Goal: Task Accomplishment & Management: Complete application form

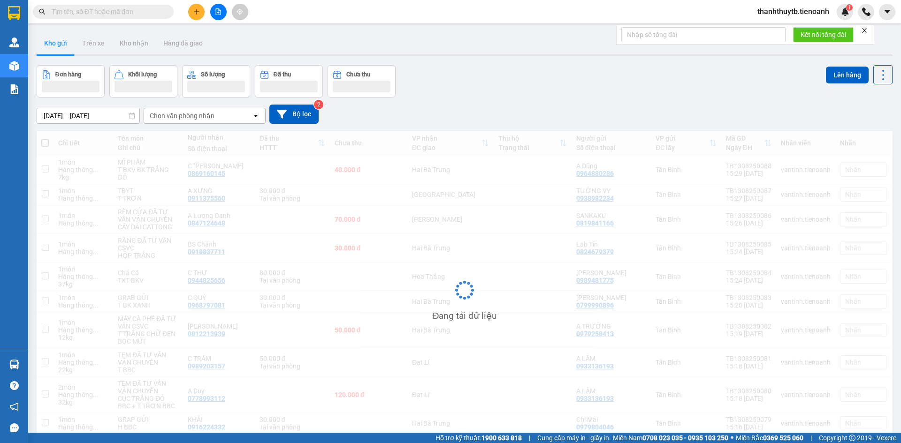
click at [145, 12] on input "text" at bounding box center [107, 12] width 111 height 10
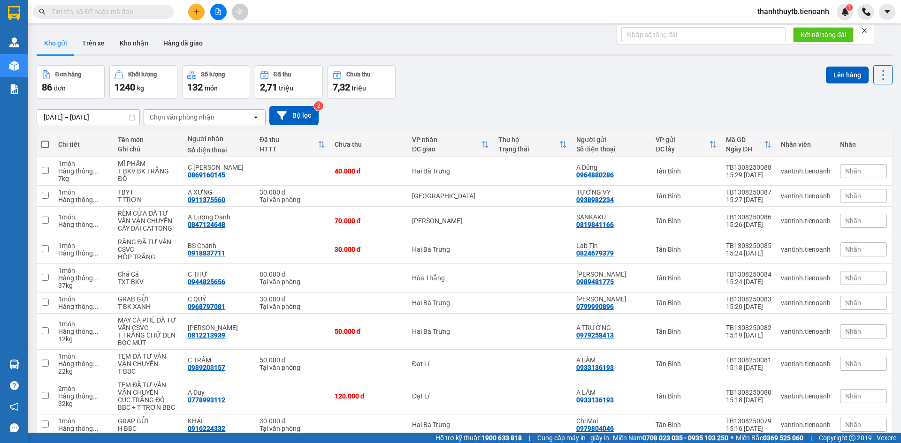
click at [135, 18] on span at bounding box center [103, 12] width 141 height 14
click at [136, 12] on input "text" at bounding box center [107, 12] width 111 height 10
paste input "0978271557"
type input "0978271557"
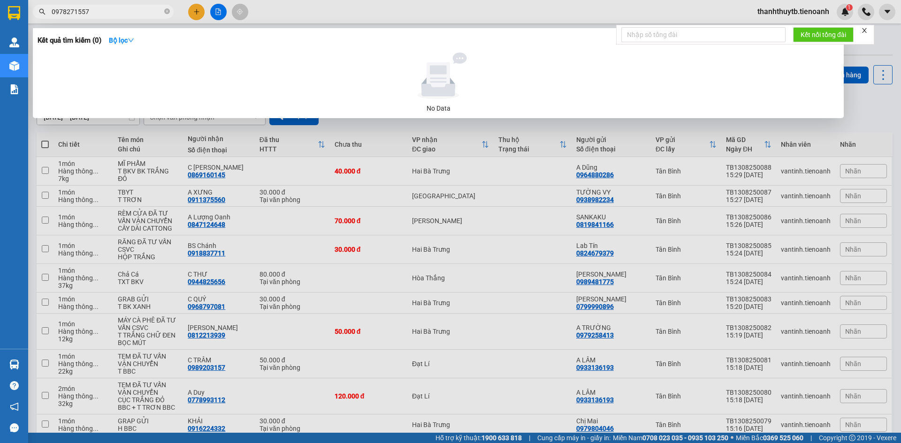
click at [136, 12] on input "0978271557" at bounding box center [107, 12] width 111 height 10
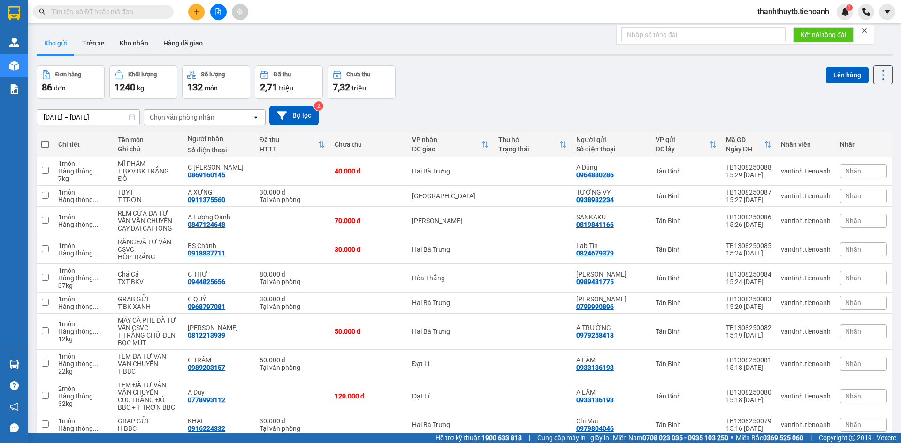
click at [136, 12] on input "text" at bounding box center [107, 12] width 111 height 10
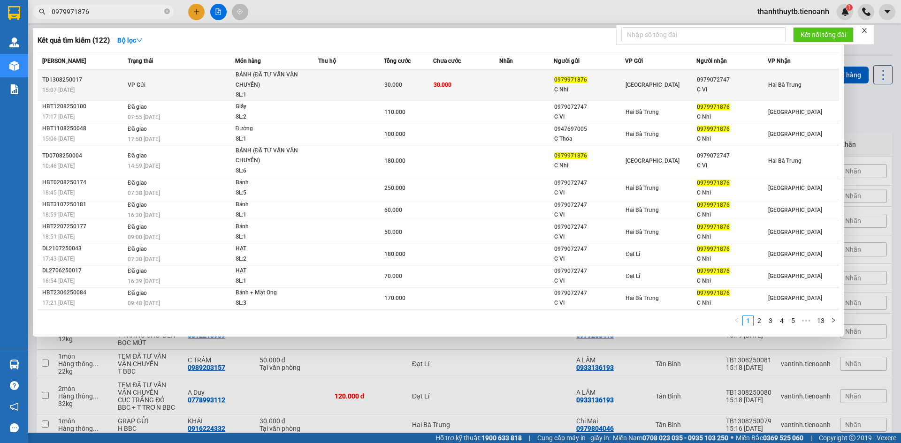
type input "0979971876"
click at [299, 84] on div "BÁNH (ĐÃ TƯ VẤN VẬN CHUYỂN)" at bounding box center [271, 80] width 70 height 20
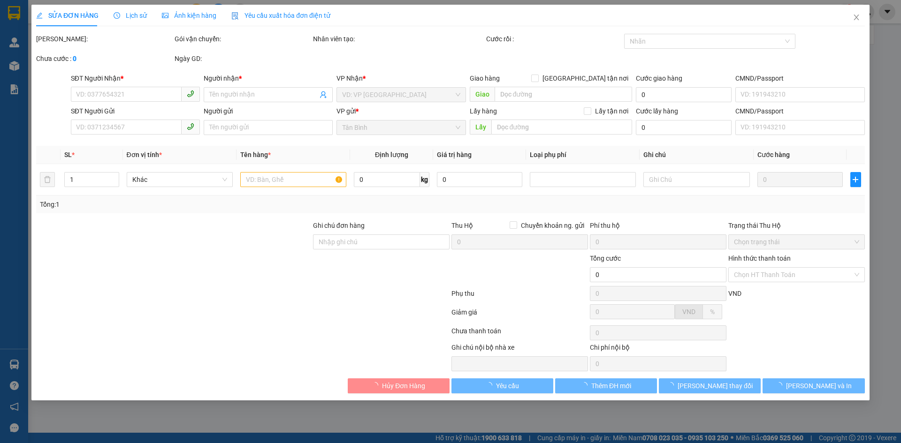
type input "0979072747"
type input "C VI"
type input "0979971876"
type input "C Nhi"
type input "30.000"
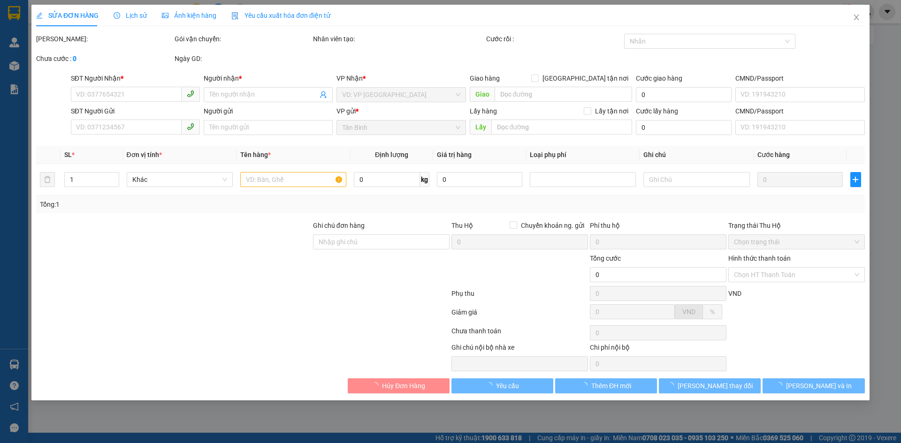
type input "30.000"
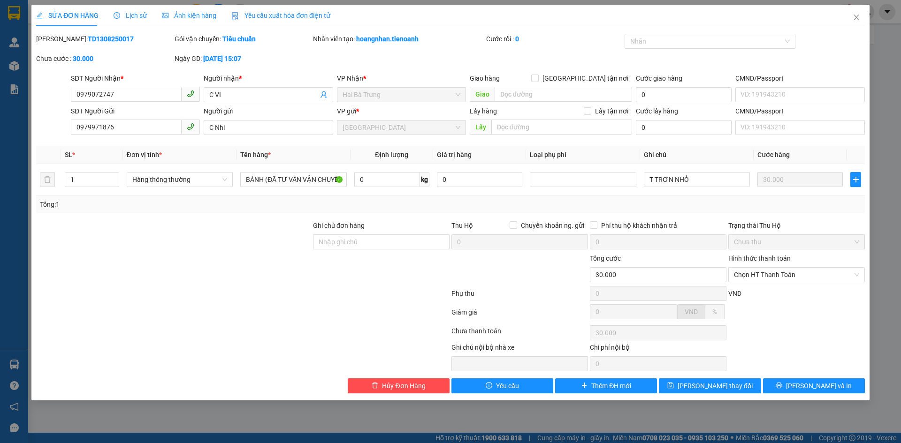
click at [135, 15] on span "Lịch sử" at bounding box center [130, 16] width 33 height 8
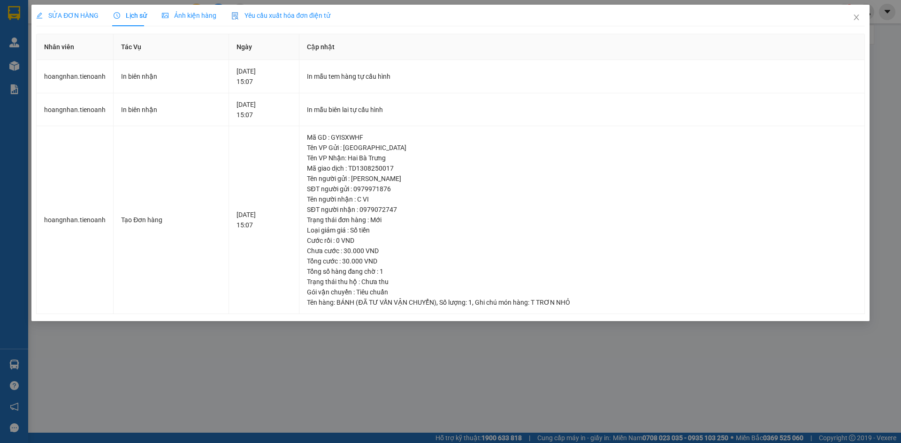
click at [91, 16] on span "SỬA ĐƠN HÀNG" at bounding box center [67, 16] width 62 height 8
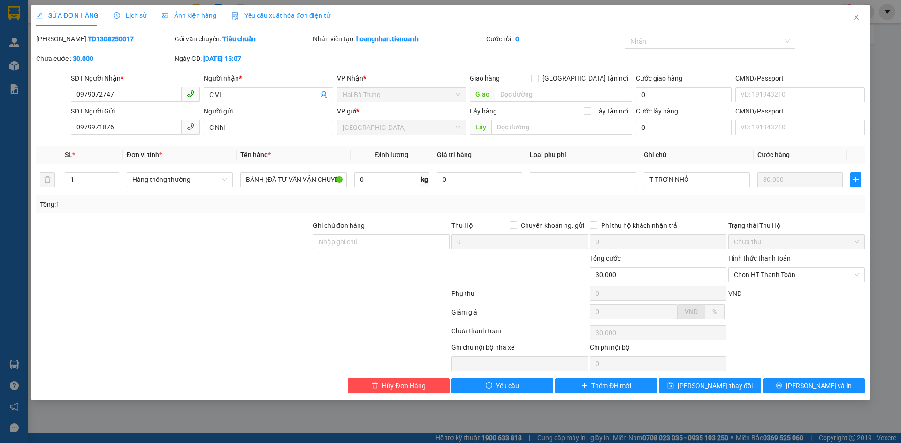
click at [372, 15] on div "SỬA ĐƠN HÀNG Lịch sử Ảnh kiện hàng Yêu cầu xuất hóa đơn điện tử" at bounding box center [450, 16] width 829 height 22
click at [853, 15] on icon "close" at bounding box center [857, 18] width 8 height 8
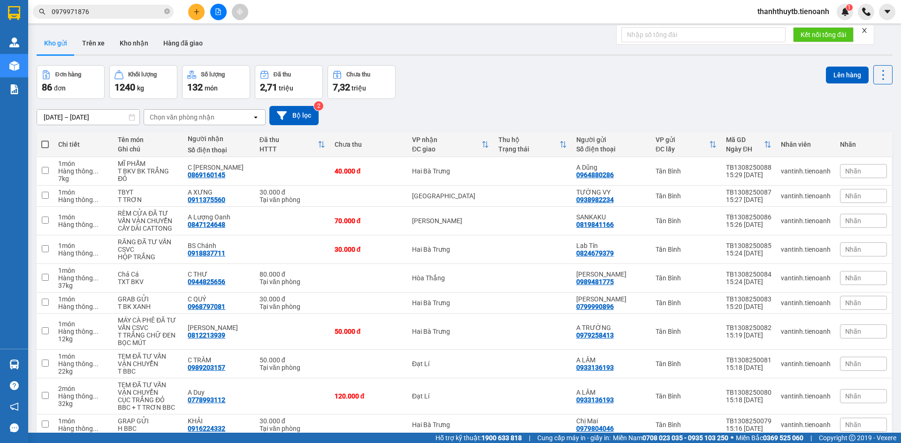
click at [136, 14] on input "0979971876" at bounding box center [107, 12] width 111 height 10
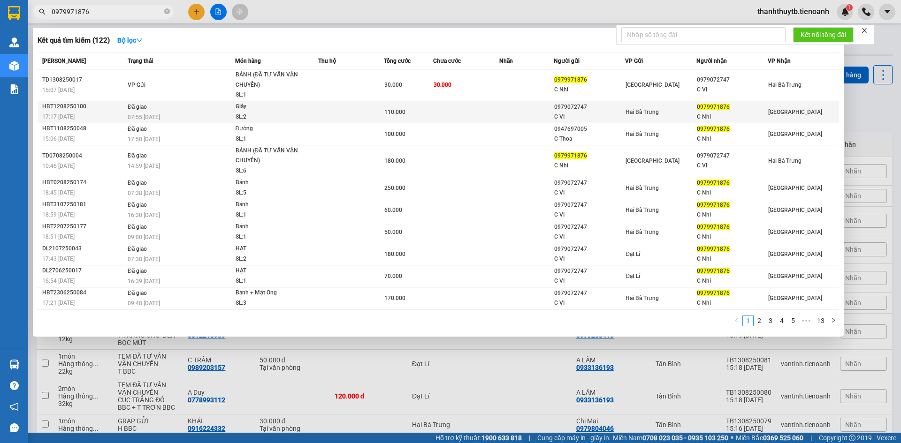
click at [259, 109] on div "Giấy" at bounding box center [271, 107] width 70 height 10
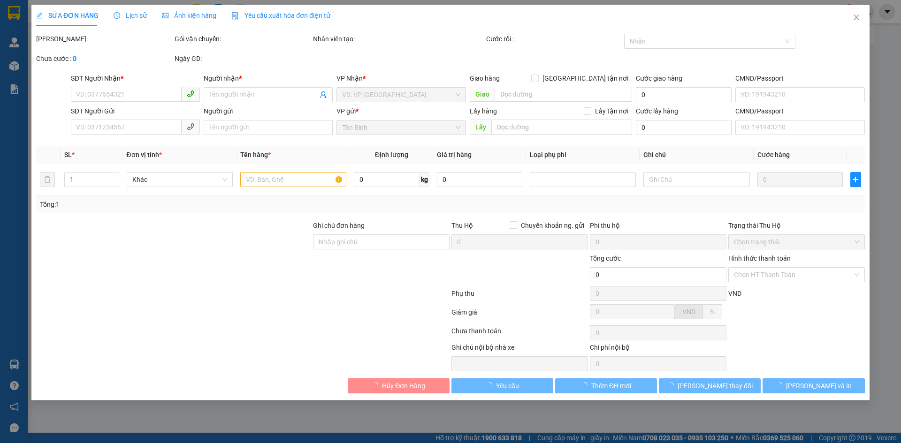
type input "0979971876"
type input "C Nhi"
type input "0979072747"
type input "C VI"
type input "110.000"
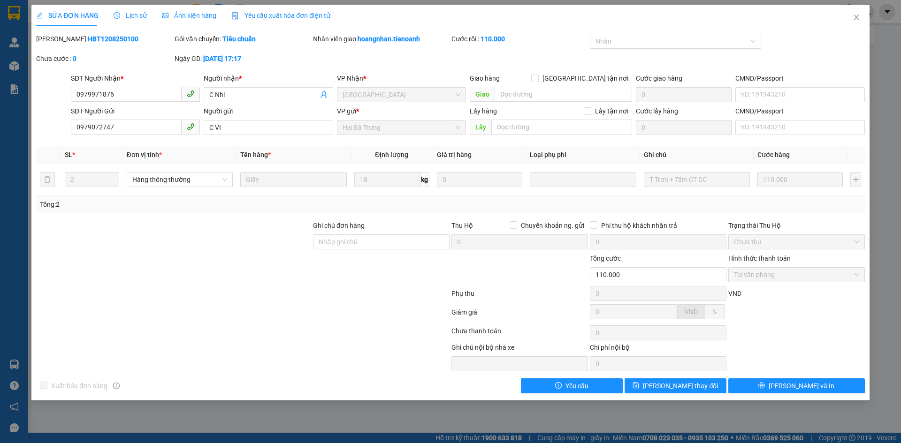
click at [123, 10] on div "Lịch sử" at bounding box center [130, 15] width 33 height 10
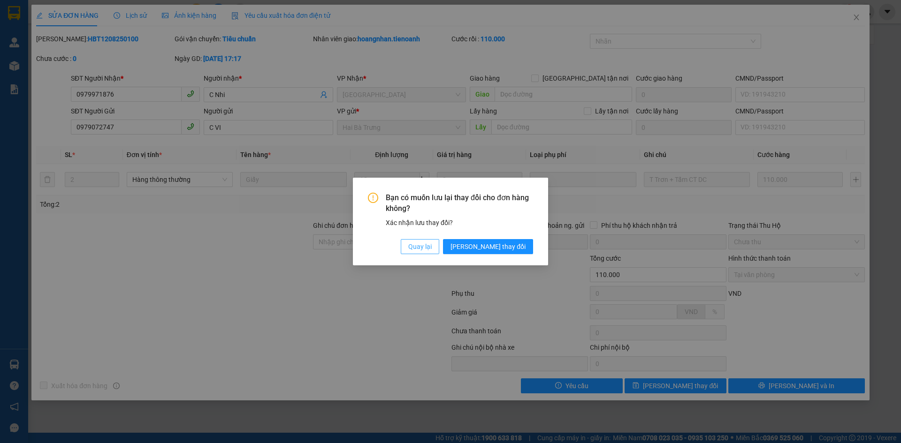
click at [432, 248] on span "Quay lại" at bounding box center [419, 247] width 23 height 10
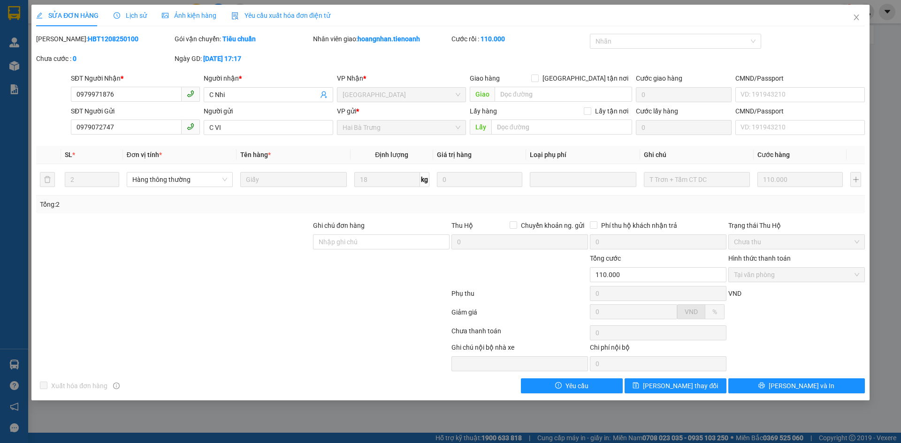
click at [141, 19] on span "Lịch sử" at bounding box center [130, 16] width 33 height 8
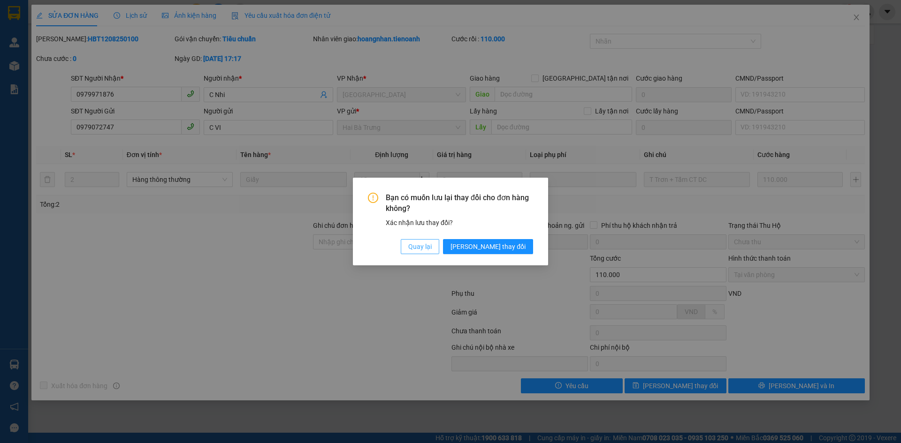
click at [432, 250] on span "Quay lại" at bounding box center [419, 247] width 23 height 10
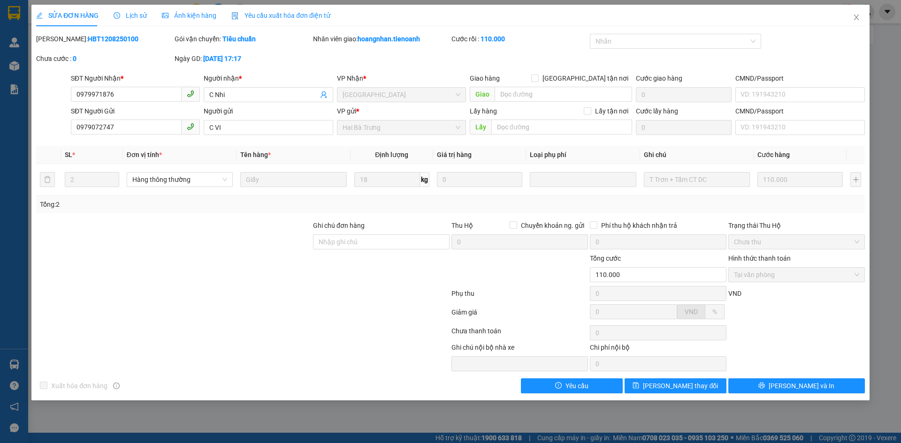
click at [347, 307] on div at bounding box center [242, 314] width 415 height 19
click at [836, 14] on div "SỬA ĐƠN HÀNG Lịch sử Ảnh kiện hàng Yêu cầu xuất hóa đơn điện tử" at bounding box center [450, 16] width 829 height 22
click at [853, 17] on icon "close" at bounding box center [857, 18] width 8 height 8
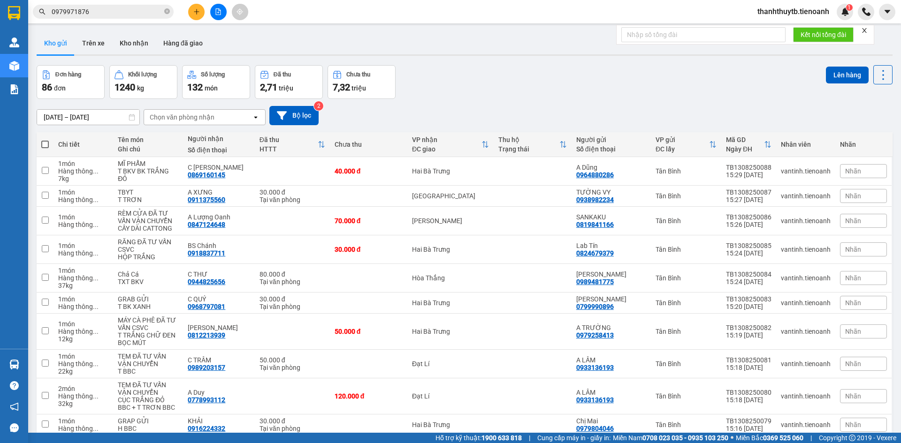
click at [384, 16] on div "Kết quả tìm kiếm ( 122 ) Bộ lọc Mã ĐH Trạng thái Món hàng Thu hộ Tổng cước Chưa…" at bounding box center [450, 11] width 901 height 23
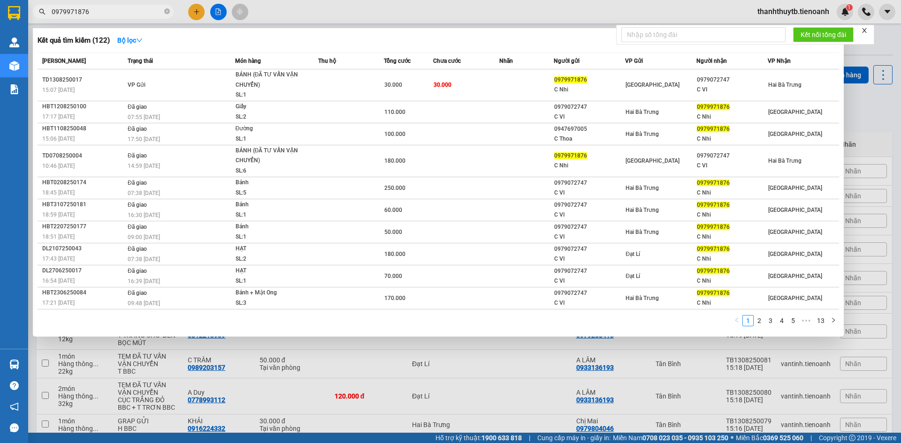
click at [114, 14] on input "0979971876" at bounding box center [107, 12] width 111 height 10
click at [152, 8] on input "0979971876" at bounding box center [107, 12] width 111 height 10
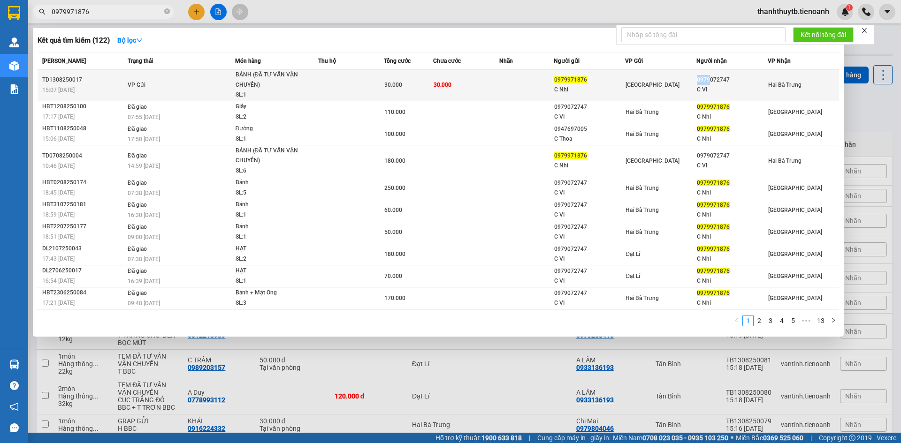
drag, startPoint x: 696, startPoint y: 80, endPoint x: 708, endPoint y: 78, distance: 12.3
click at [708, 78] on td "0979072747 C VI" at bounding box center [731, 85] width 71 height 32
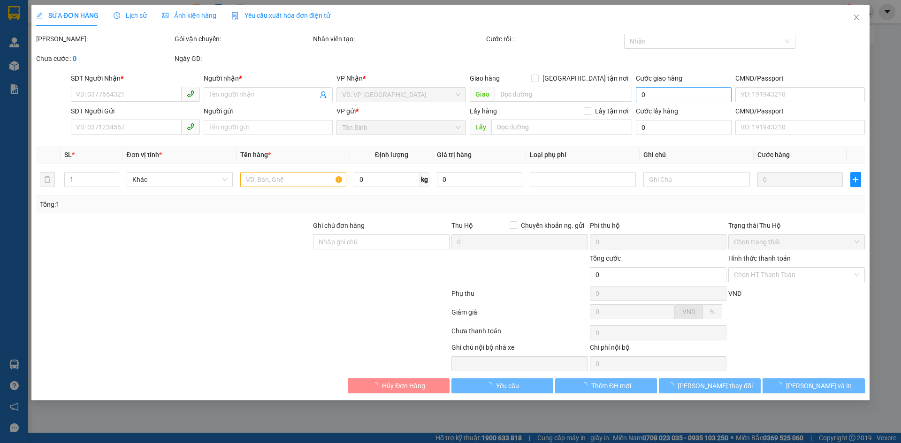
type input "0979072747"
type input "C VI"
type input "0979971876"
type input "C Nhi"
type input "30.000"
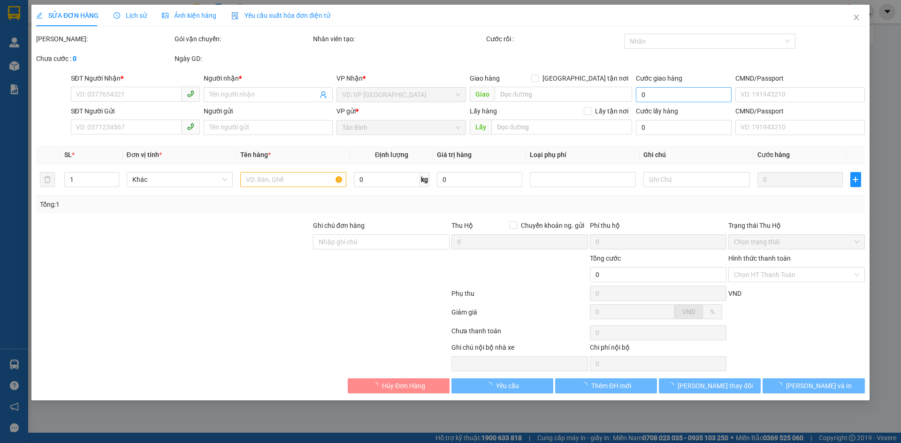
type input "30.000"
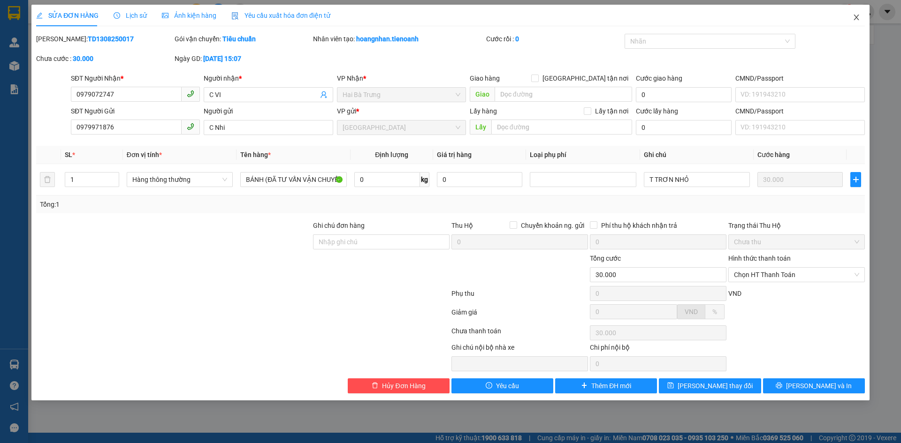
click at [855, 18] on icon "close" at bounding box center [857, 18] width 8 height 8
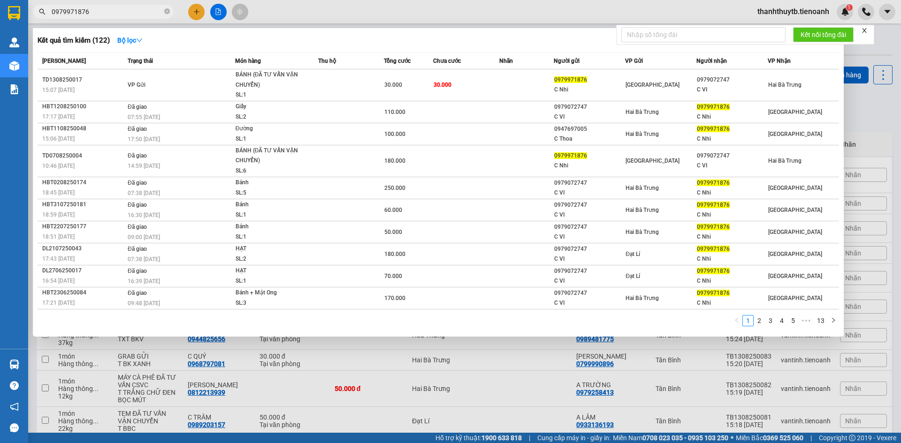
click at [115, 14] on input "0979971876" at bounding box center [107, 12] width 111 height 10
click at [324, 23] on div at bounding box center [450, 221] width 901 height 443
click at [125, 13] on input "0979971876" at bounding box center [107, 12] width 111 height 10
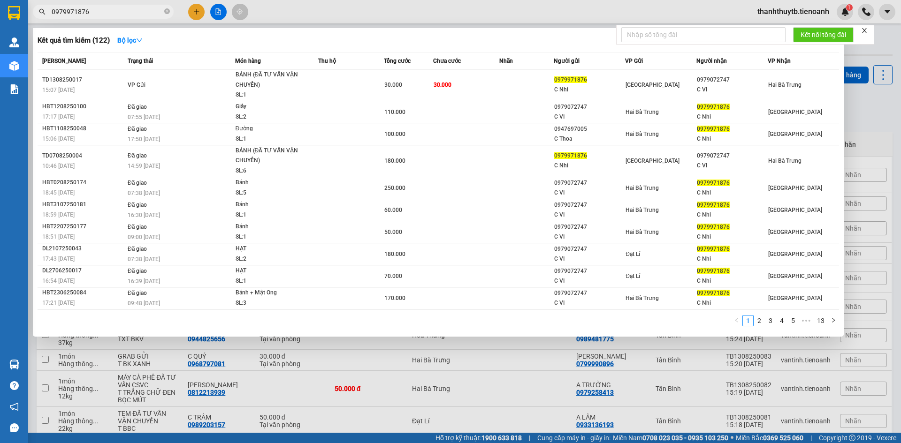
click at [281, 8] on div at bounding box center [450, 221] width 901 height 443
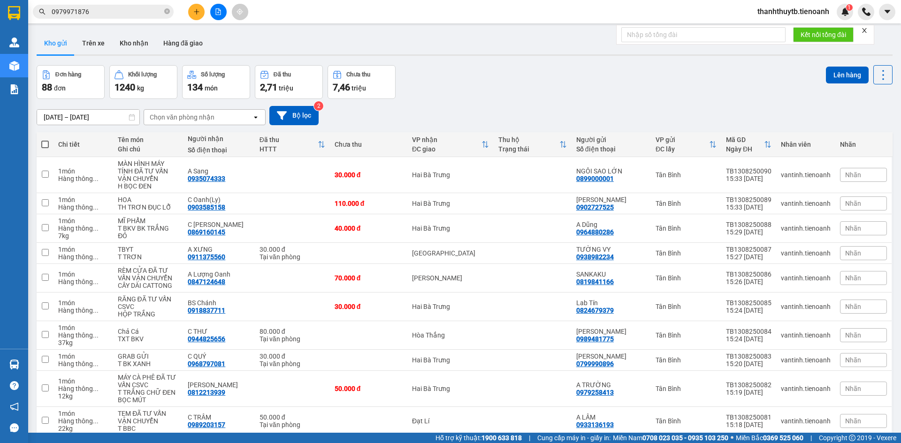
click at [284, 6] on div "Kết quả tìm kiếm ( 122 ) Bộ lọc Mã ĐH Trạng thái Món hàng Thu hộ Tổng cước Chưa…" at bounding box center [450, 11] width 901 height 23
click at [439, 9] on div "Kết quả tìm kiếm ( 122 ) Bộ lọc Mã ĐH Trạng thái Món hàng Thu hộ Tổng cước Chưa…" at bounding box center [450, 11] width 901 height 23
click at [489, 7] on div "Kết quả tìm kiếm ( 122 ) Bộ lọc Mã ĐH Trạng thái Món hàng Thu hộ Tổng cước Chưa…" at bounding box center [450, 11] width 901 height 23
click at [467, 15] on div "Kết quả tìm kiếm ( 122 ) Bộ lọc Mã ĐH Trạng thái Món hàng Thu hộ Tổng cước Chưa…" at bounding box center [450, 11] width 901 height 23
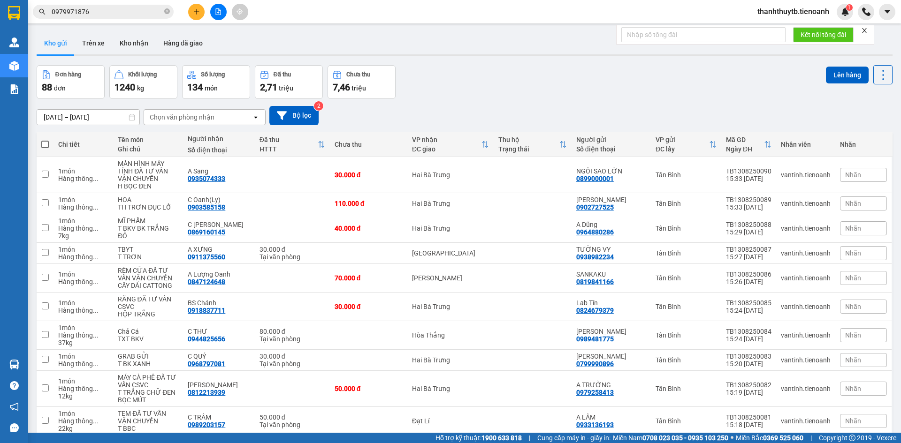
click at [467, 15] on div "Kết quả tìm kiếm ( 122 ) Bộ lọc Mã ĐH Trạng thái Món hàng Thu hộ Tổng cước Chưa…" at bounding box center [450, 11] width 901 height 23
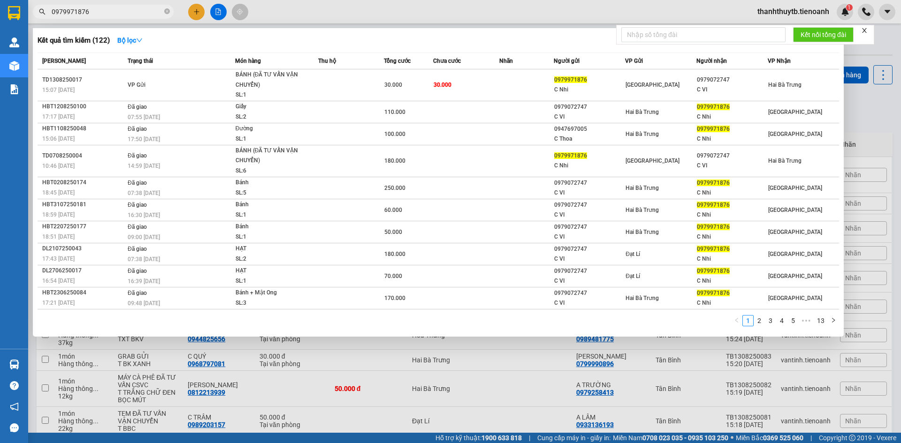
click at [136, 8] on input "0979971876" at bounding box center [107, 12] width 111 height 10
click at [304, 20] on div at bounding box center [450, 221] width 901 height 443
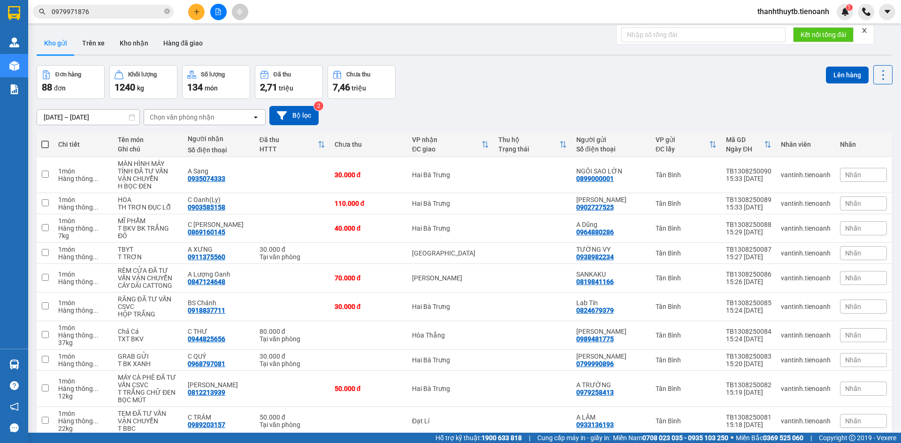
click at [304, 20] on div "Kết quả tìm kiếm ( 122 ) Bộ lọc Mã ĐH Trạng thái Món hàng Thu hộ Tổng cước Chưa…" at bounding box center [450, 11] width 901 height 23
click at [143, 10] on input "0979971876" at bounding box center [107, 12] width 111 height 10
